Goal: Information Seeking & Learning: Find specific page/section

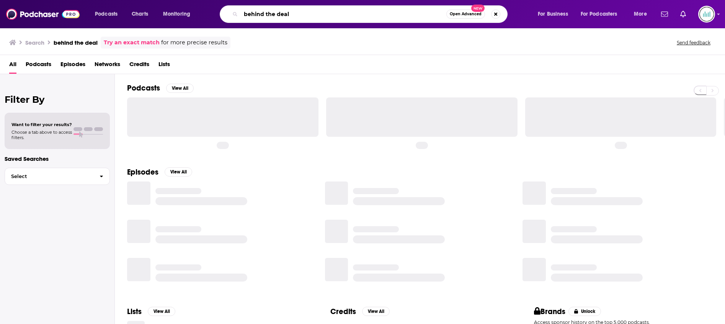
click at [402, 12] on input "behind the deal" at bounding box center [343, 14] width 205 height 12
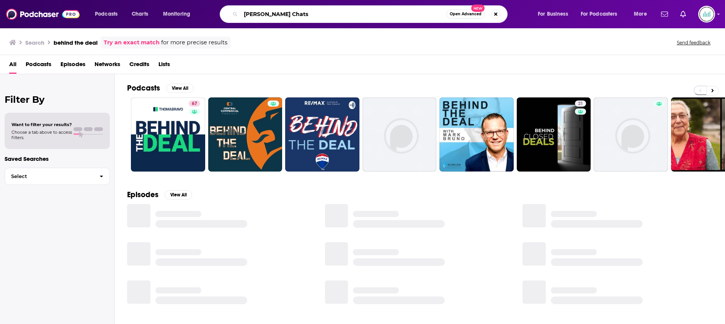
type input "[PERSON_NAME] Chats"
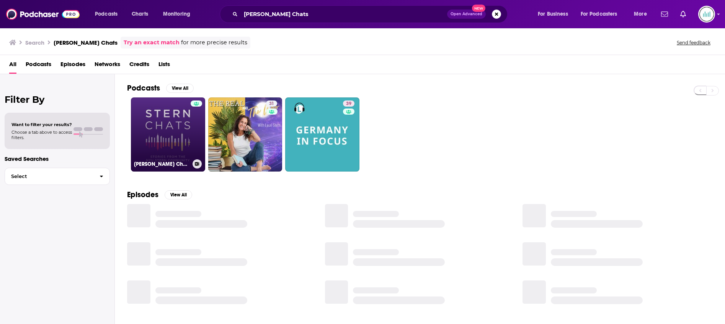
click at [171, 137] on link "[PERSON_NAME] Chats" at bounding box center [168, 135] width 74 height 74
